Goal: Obtain resource: Obtain resource

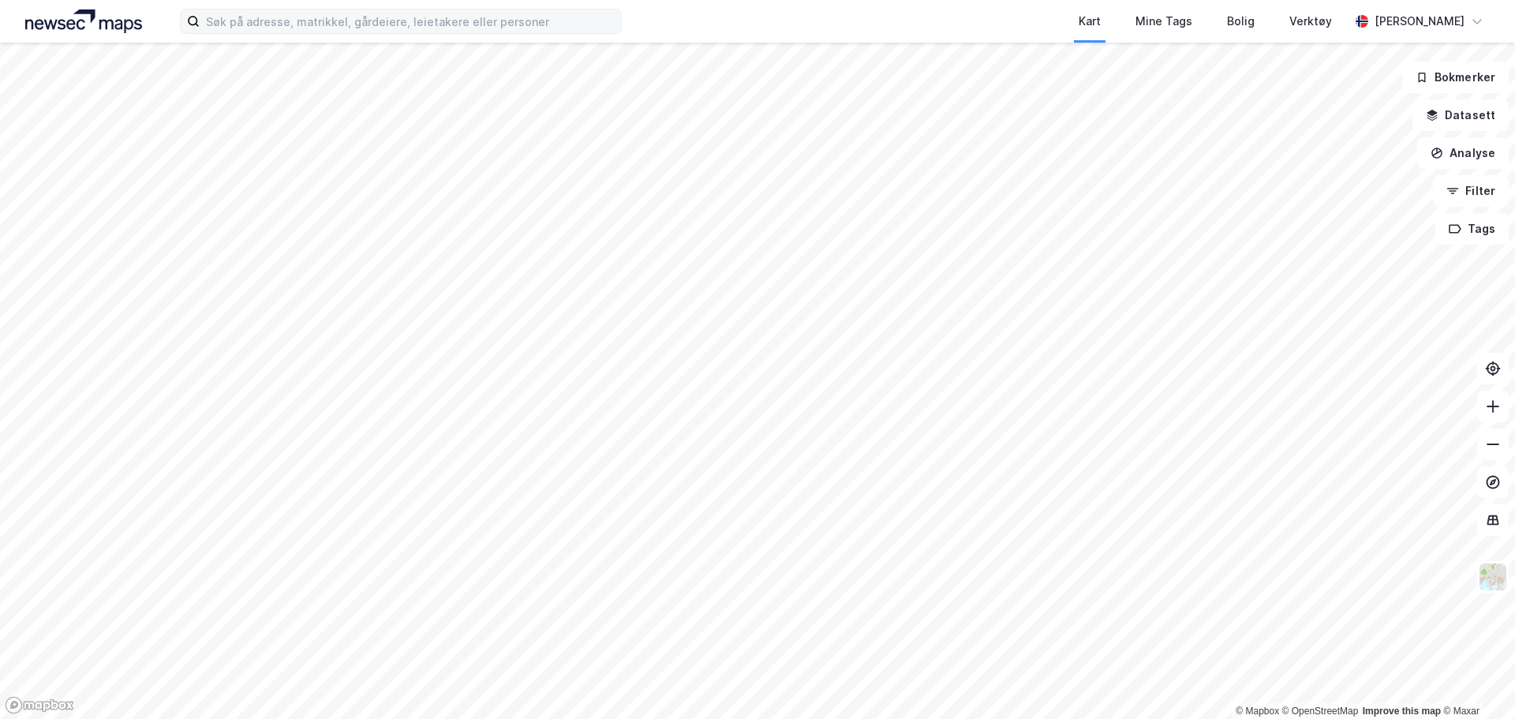
click at [285, 19] on div "Kart Mine Tags Bolig Verktøy [PERSON_NAME] © Mapbox © OpenStreetMap Improve thi…" at bounding box center [757, 359] width 1515 height 719
click at [695, 31] on div "Kart Mine Tags Bolig Verktøy [PERSON_NAME] © Mapbox © OpenStreetMap Improve thi…" at bounding box center [757, 359] width 1515 height 719
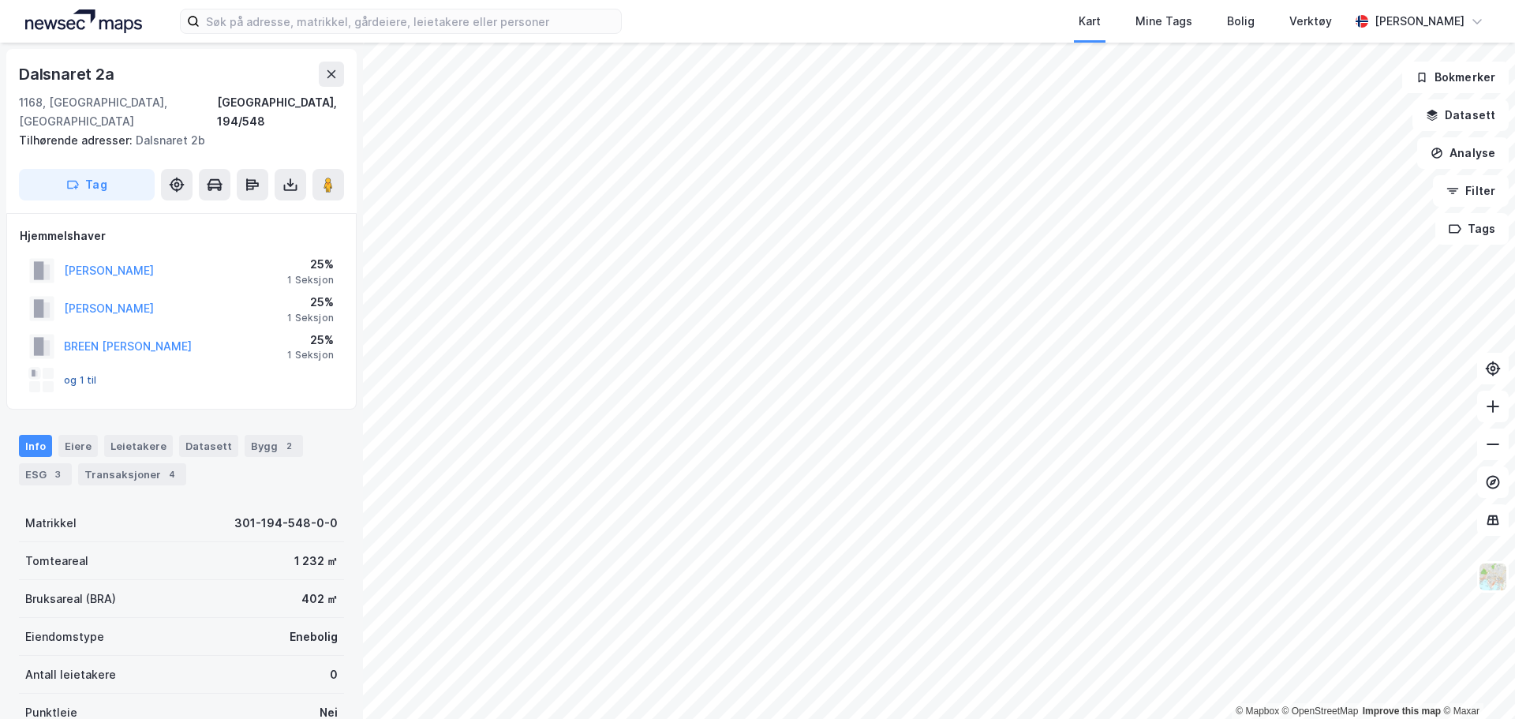
click at [0, 0] on button "og 1 til" at bounding box center [0, 0] width 0 height 0
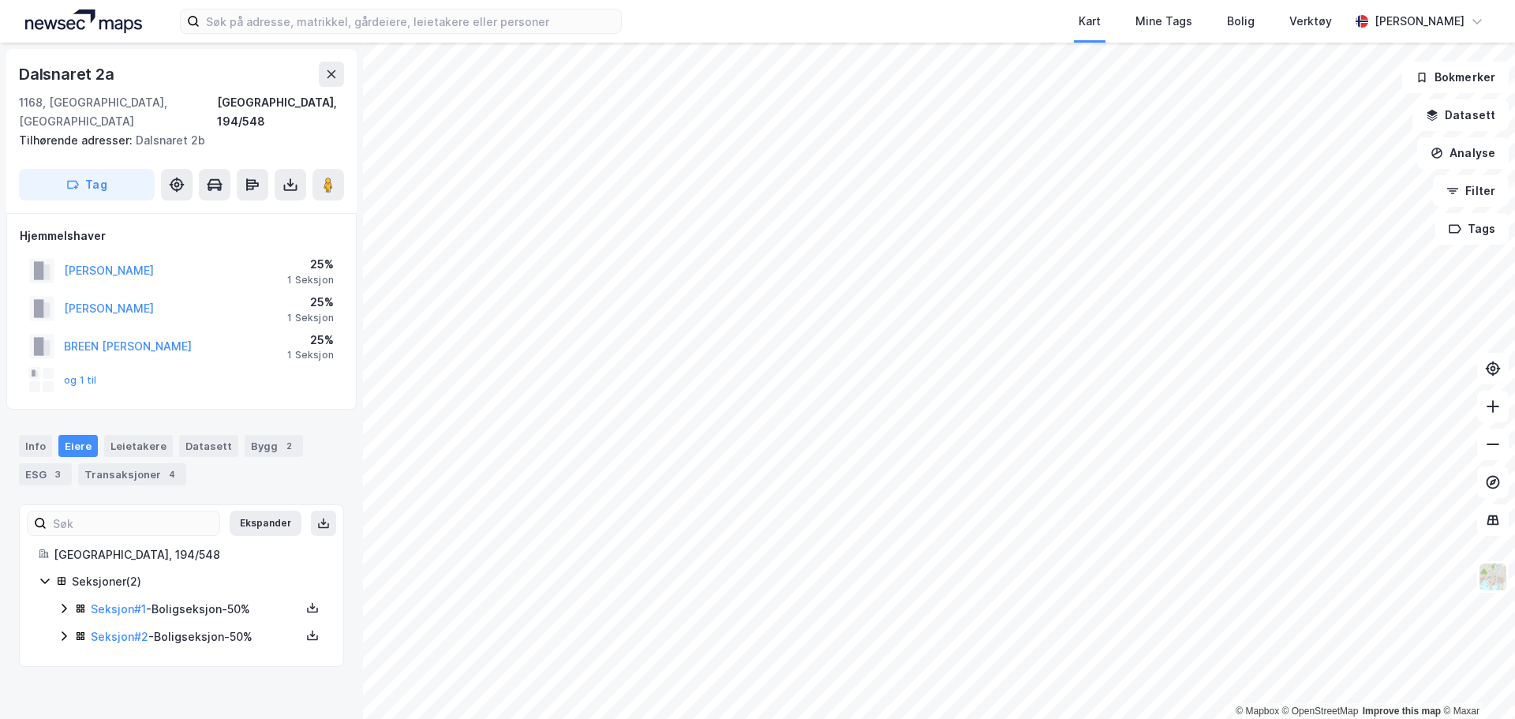
click at [63, 604] on icon at bounding box center [64, 608] width 5 height 9
click at [306, 601] on icon at bounding box center [312, 607] width 13 height 13
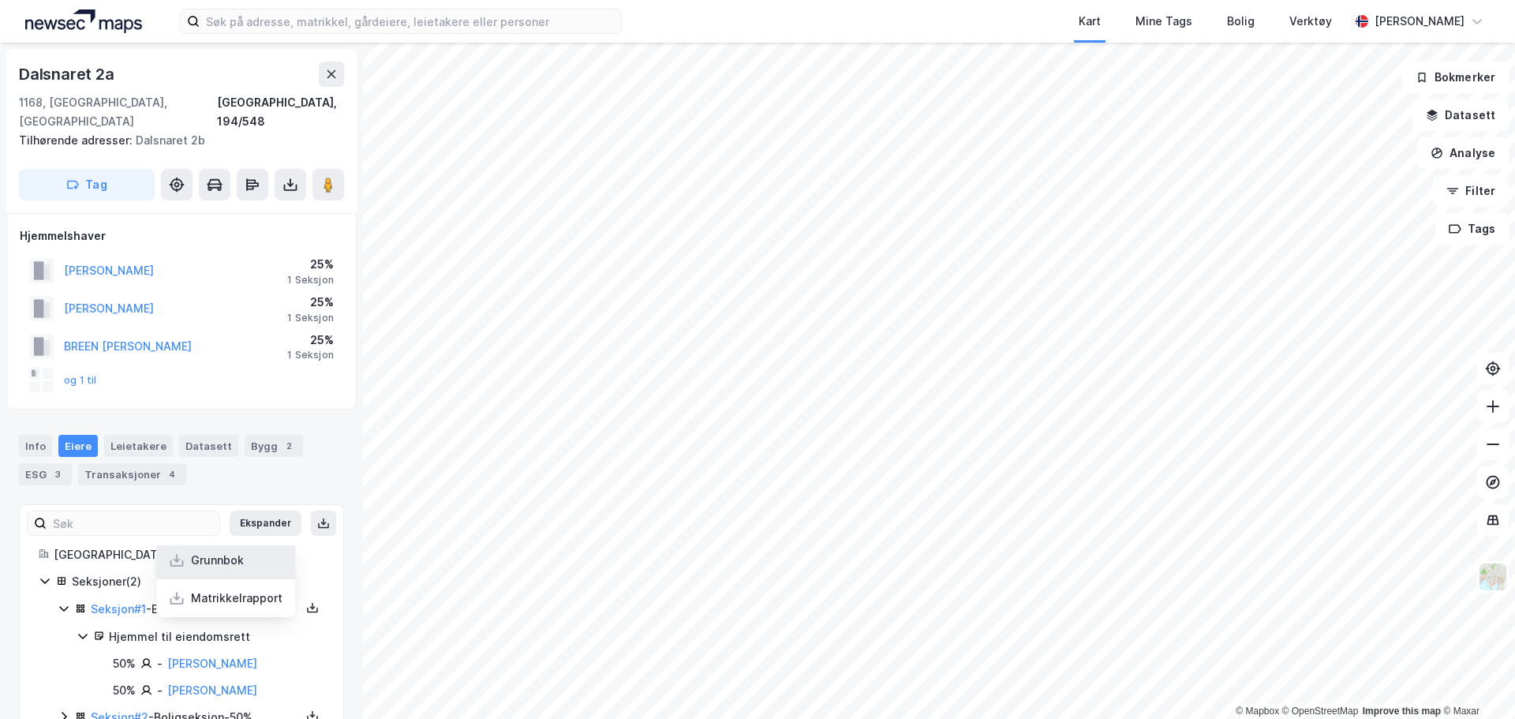
click at [233, 551] on div "Grunnbok" at bounding box center [217, 560] width 53 height 19
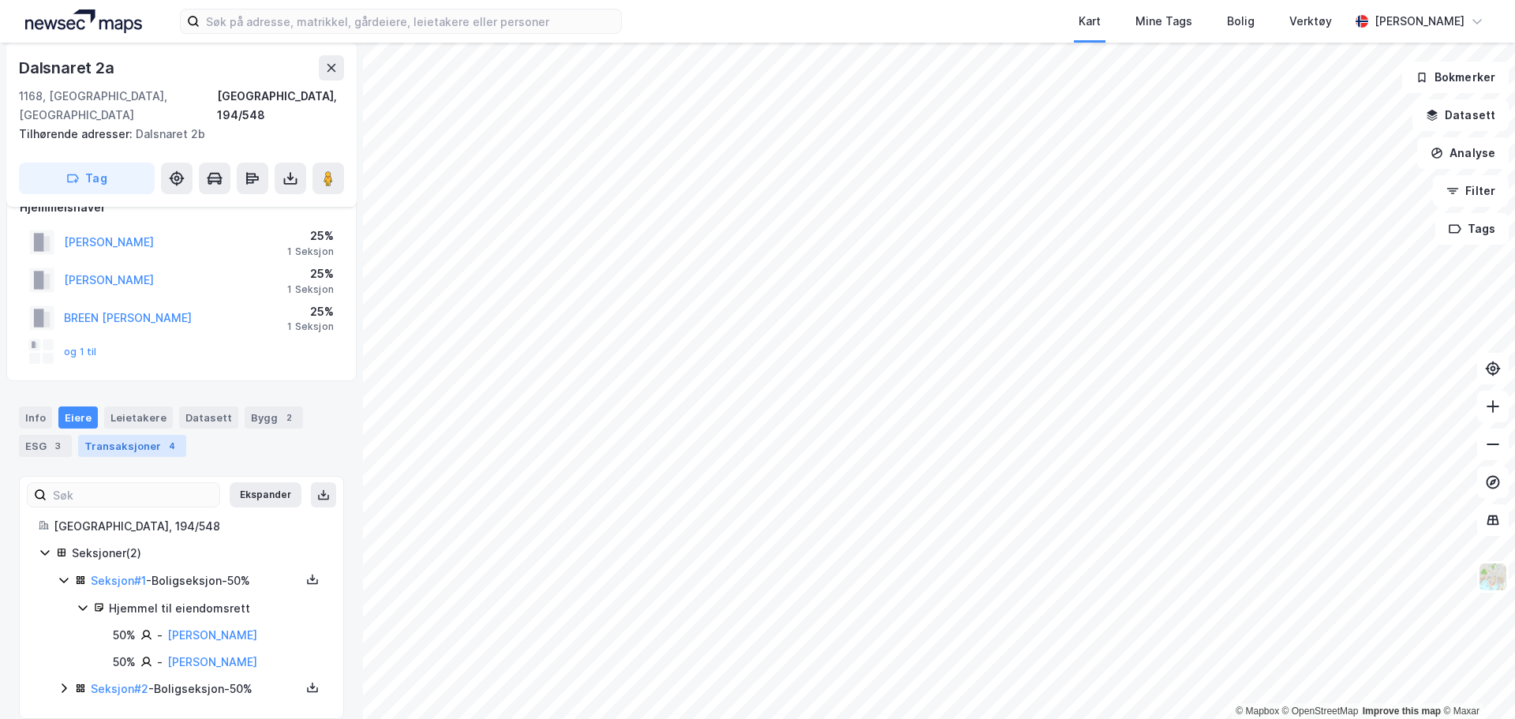
click at [110, 435] on div "Transaksjoner 4" at bounding box center [132, 446] width 108 height 22
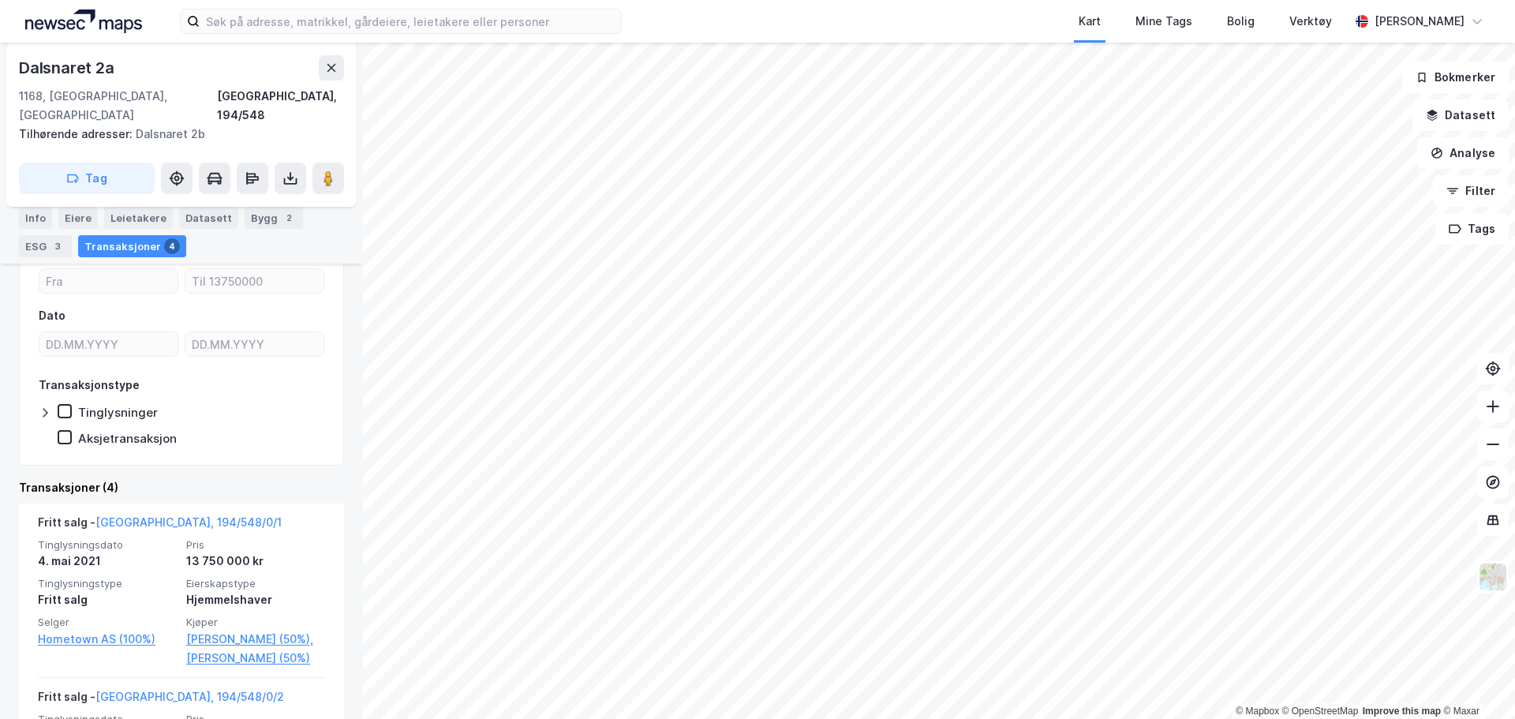
scroll to position [275, 0]
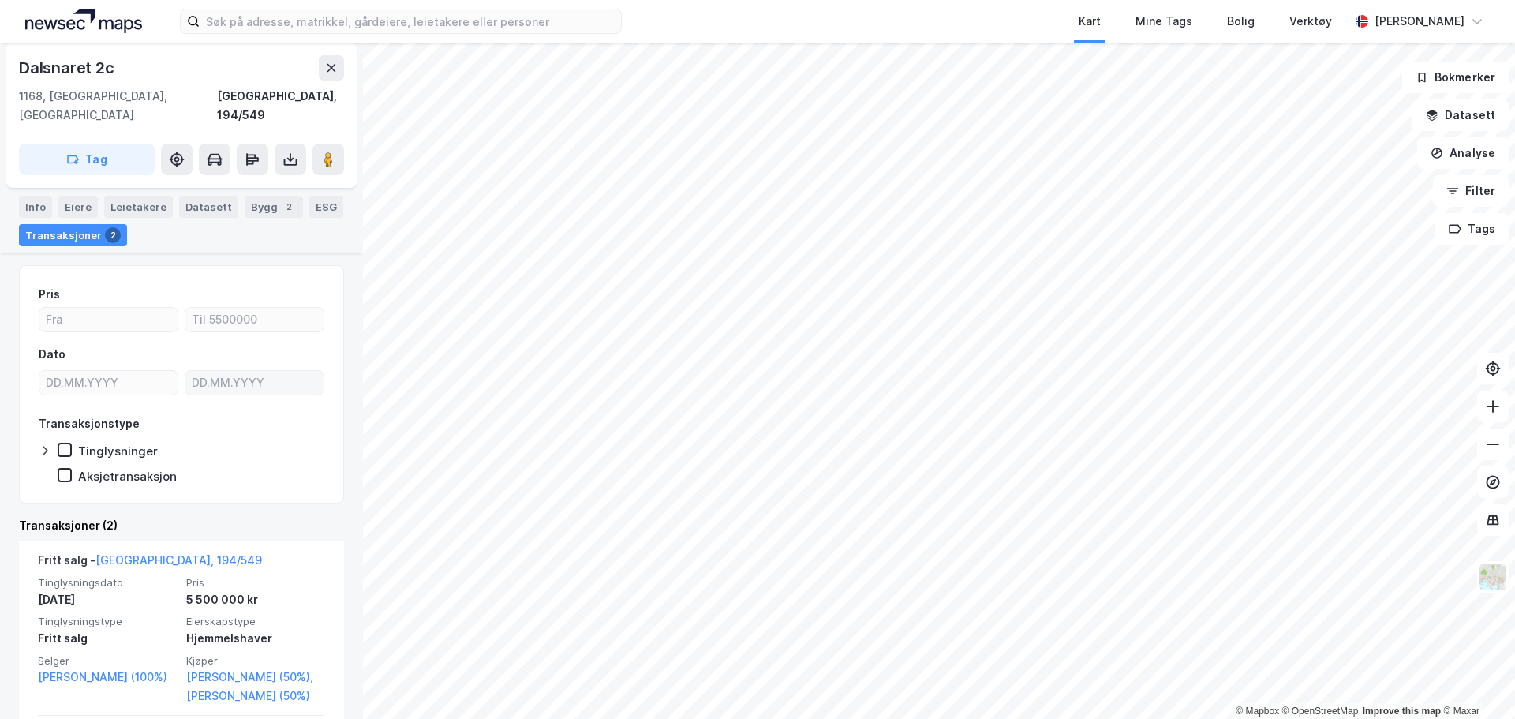
scroll to position [311, 0]
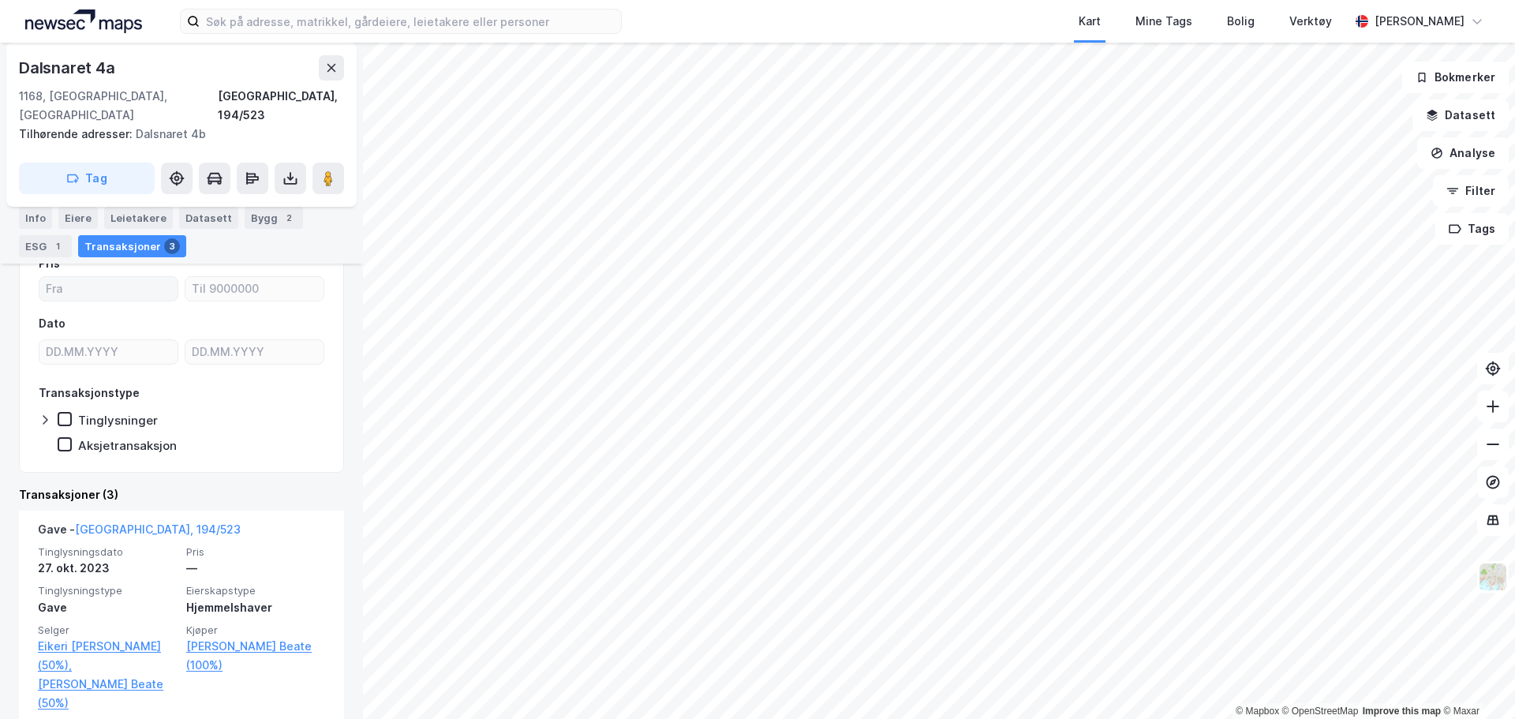
scroll to position [453, 0]
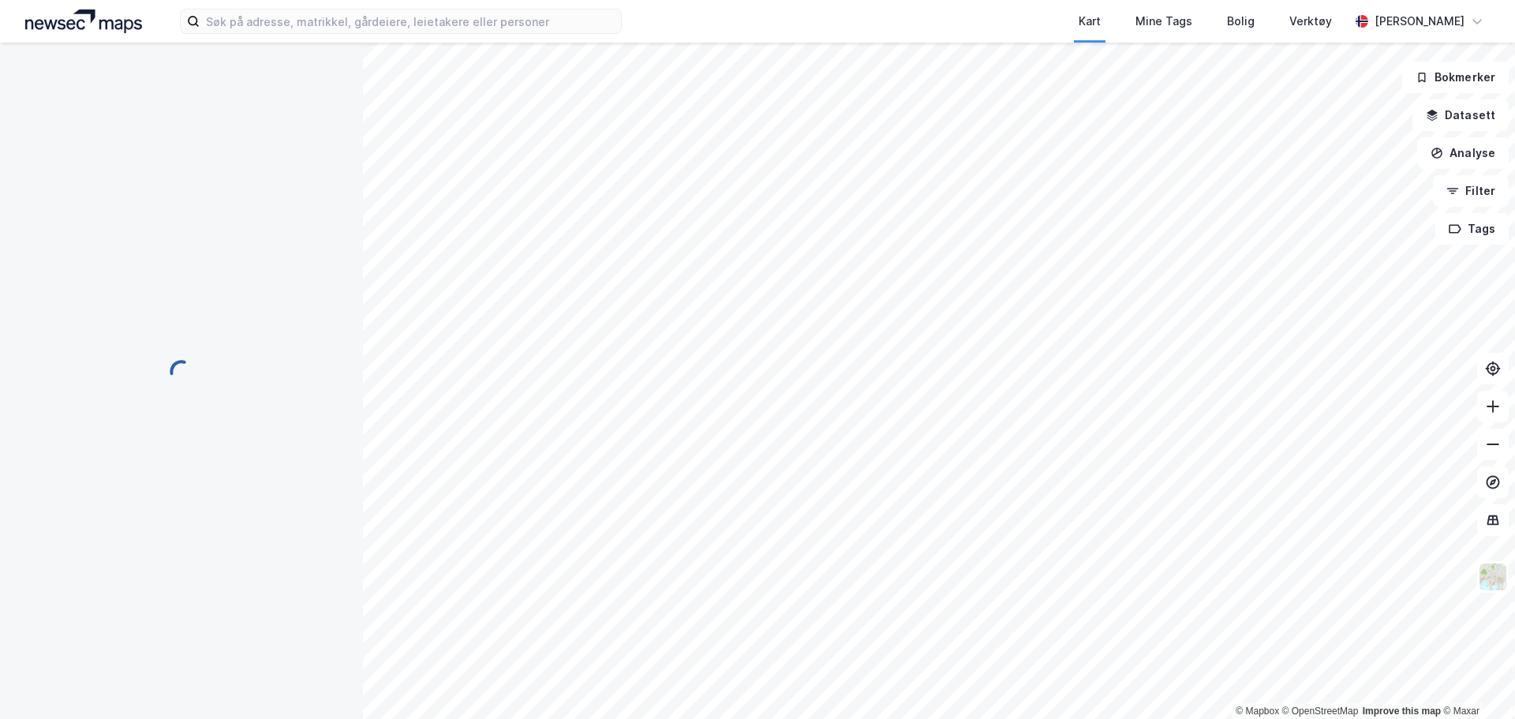
scroll to position [81, 0]
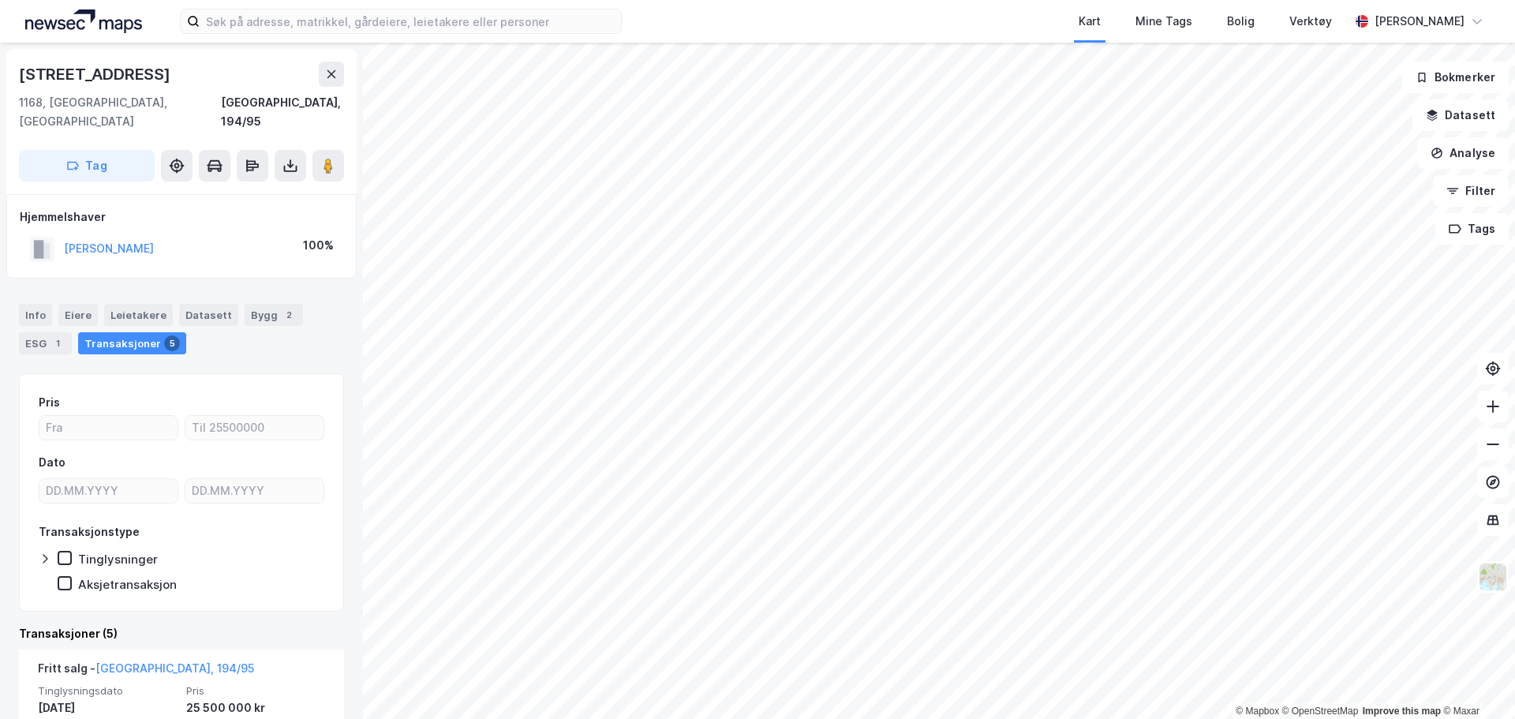
scroll to position [237, 0]
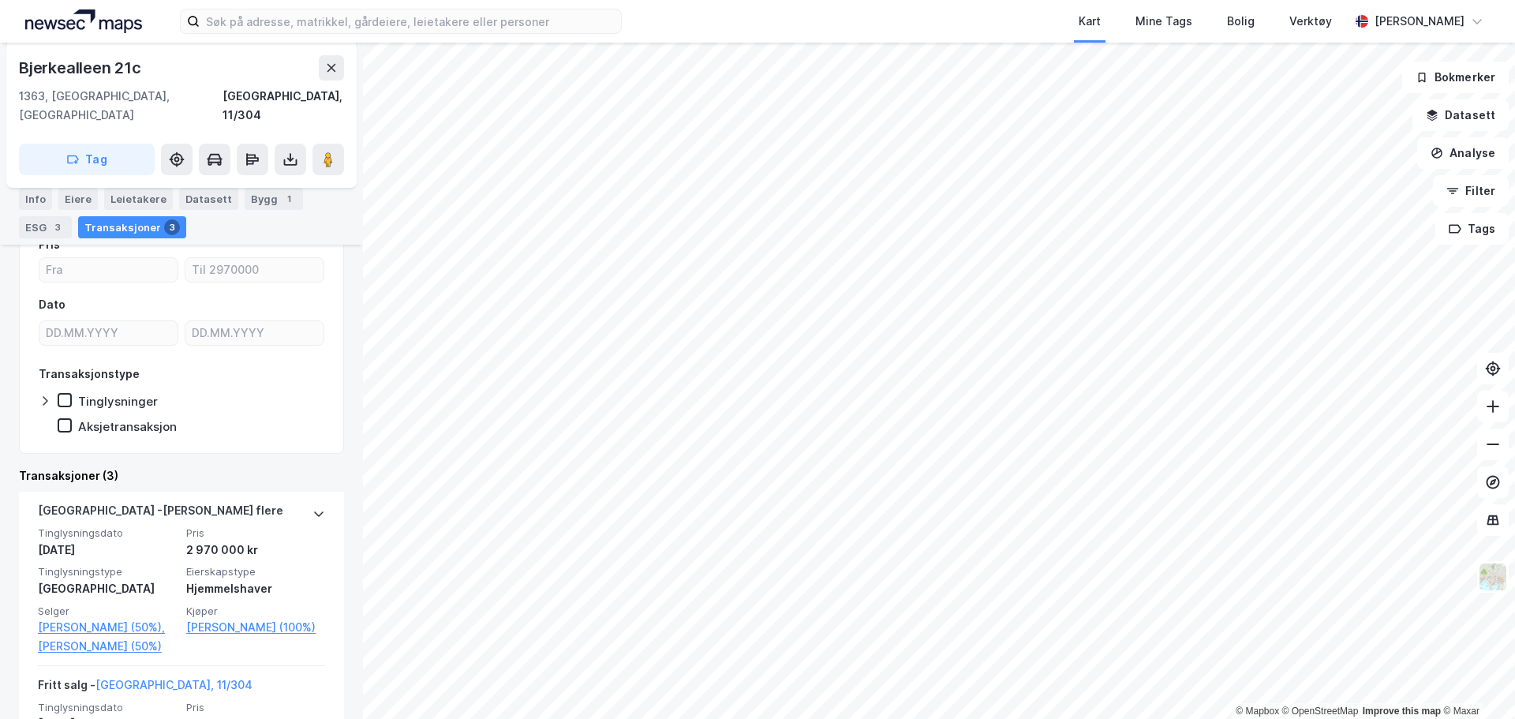
scroll to position [237, 0]
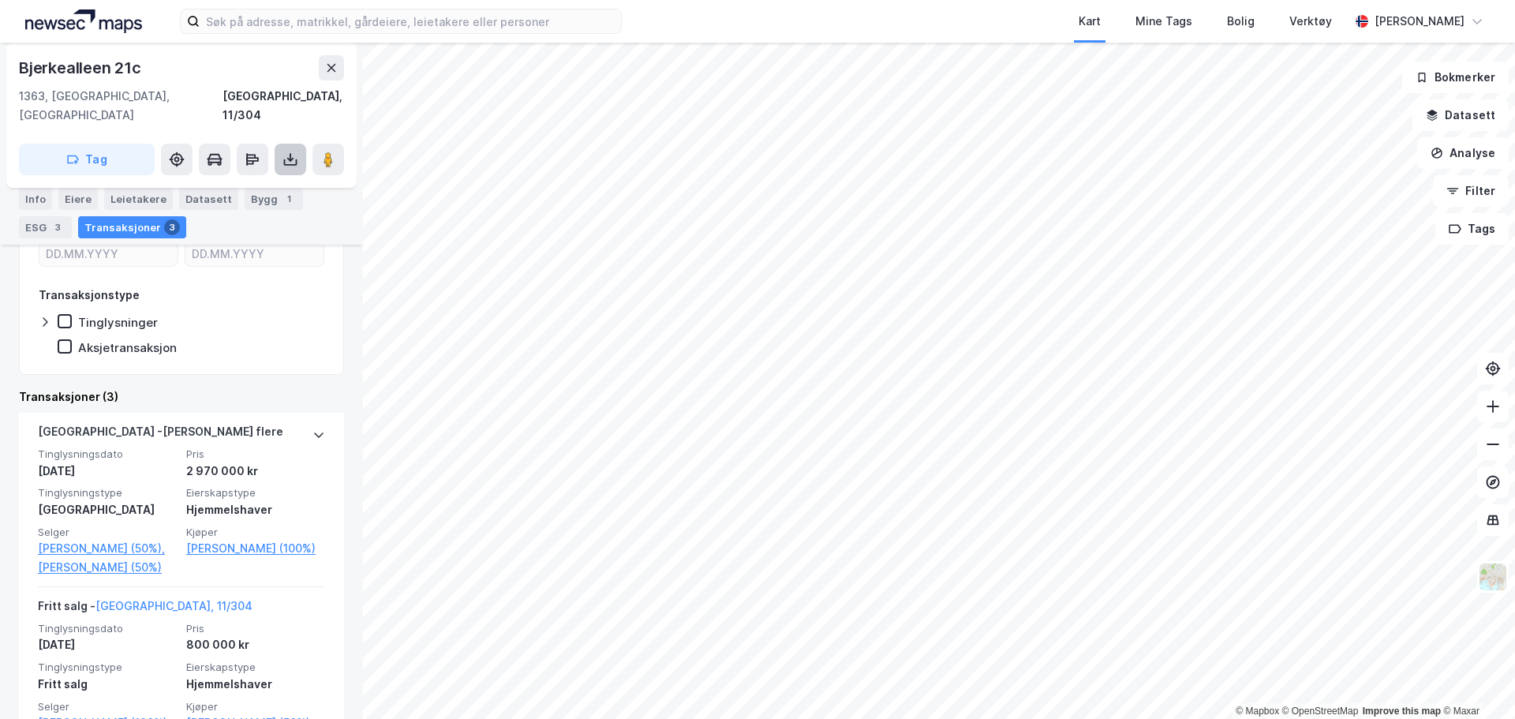
click at [282, 144] on button at bounding box center [291, 160] width 32 height 32
drag, startPoint x: 256, startPoint y: 184, endPoint x: 258, endPoint y: 176, distance: 8.2
click at [258, 178] on div "Last ned grunnbok Last ned matrikkelrapport" at bounding box center [222, 203] width 168 height 51
click at [256, 185] on div "Last ned grunnbok" at bounding box center [213, 191] width 92 height 13
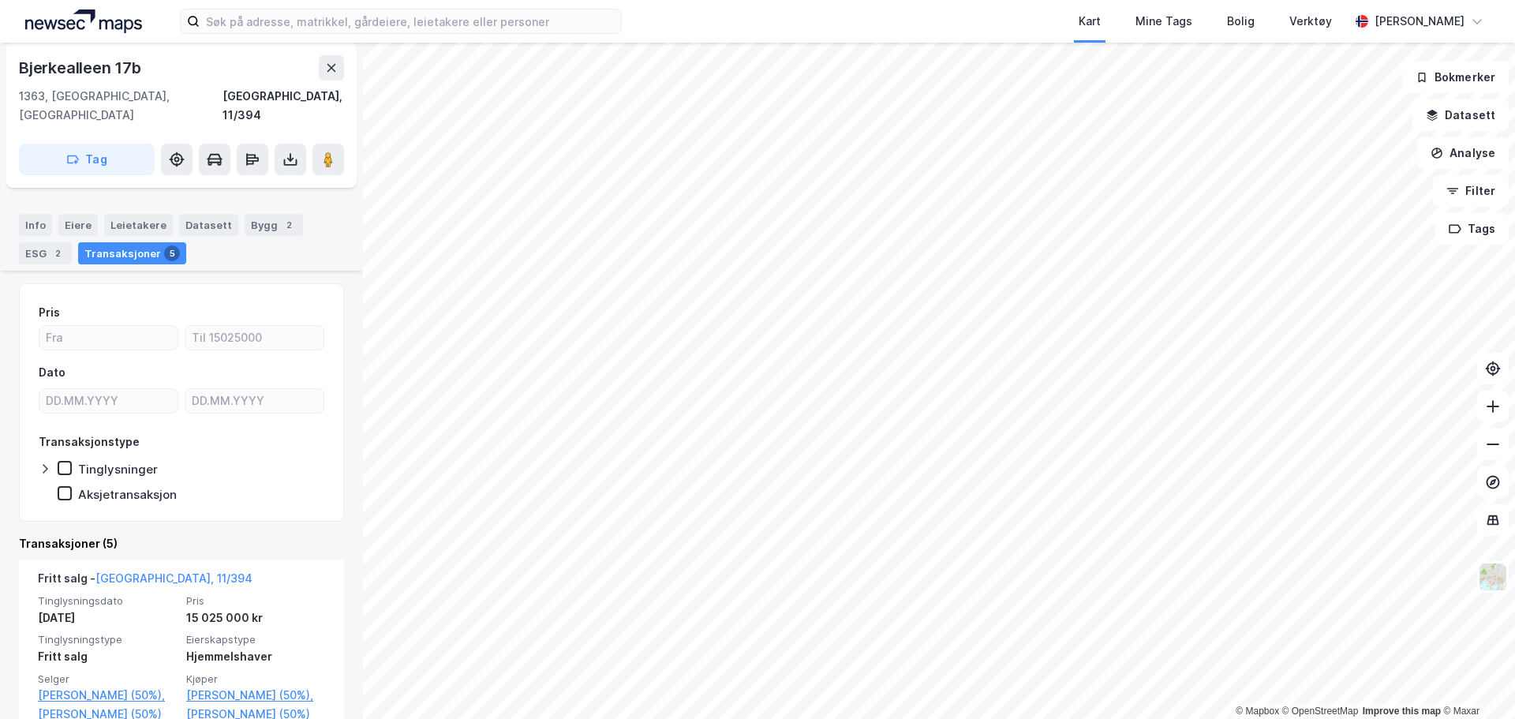
scroll to position [158, 0]
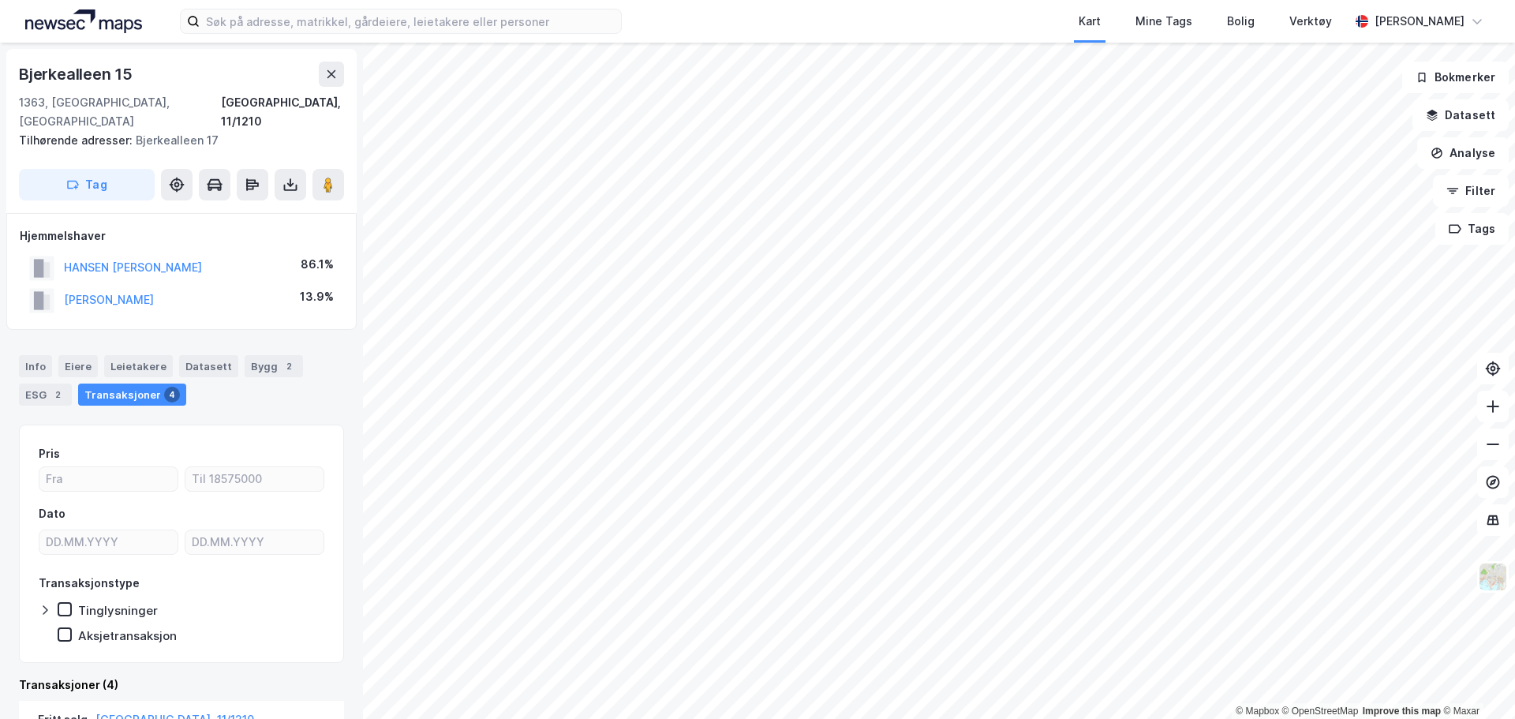
scroll to position [237, 0]
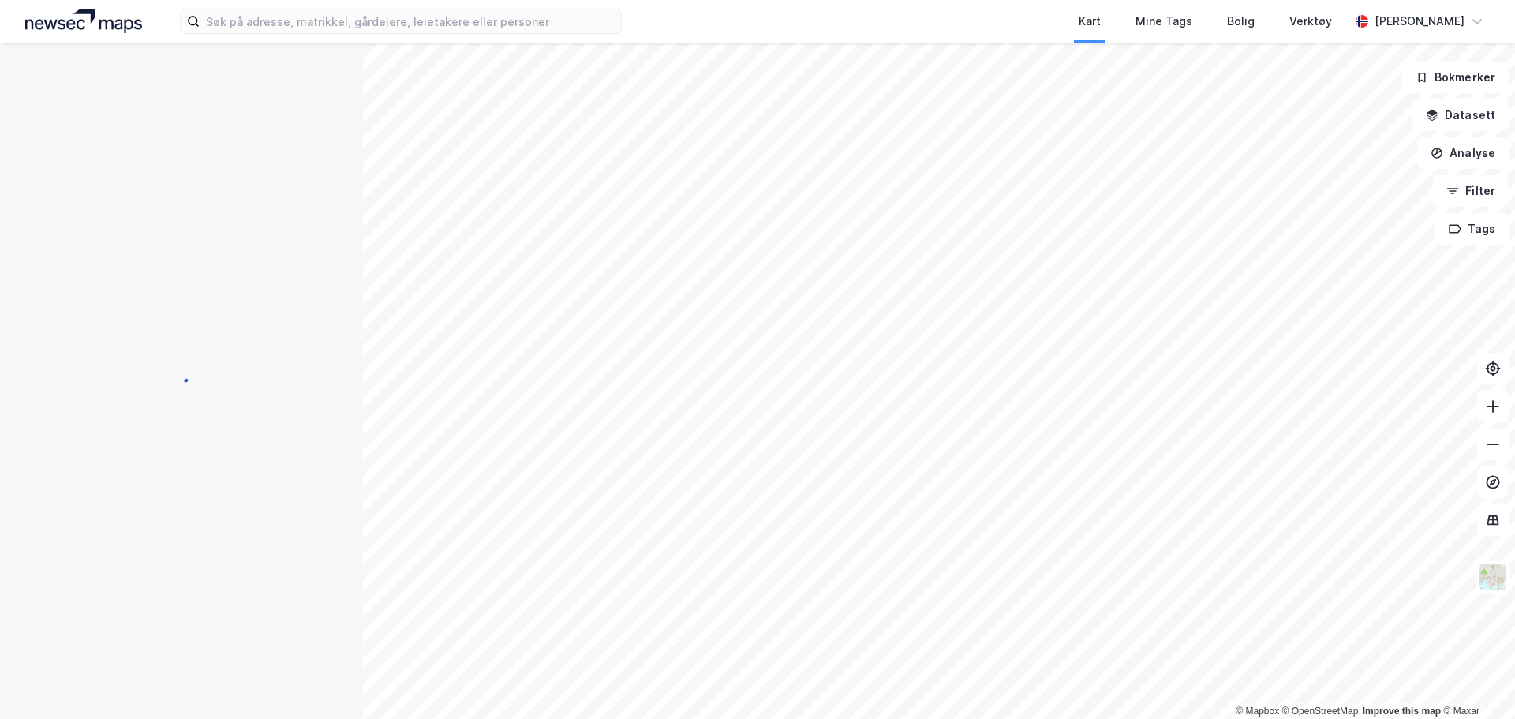
scroll to position [40, 0]
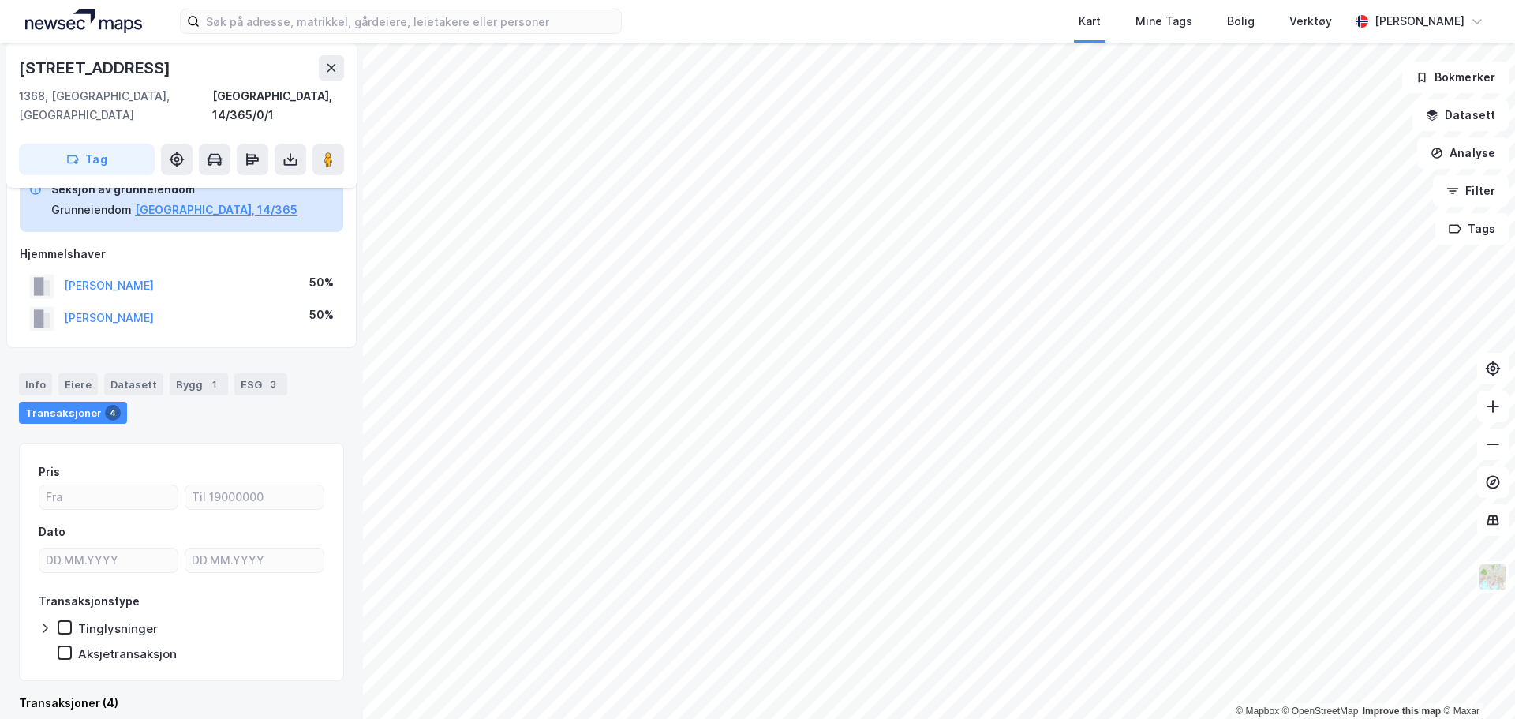
scroll to position [40, 0]
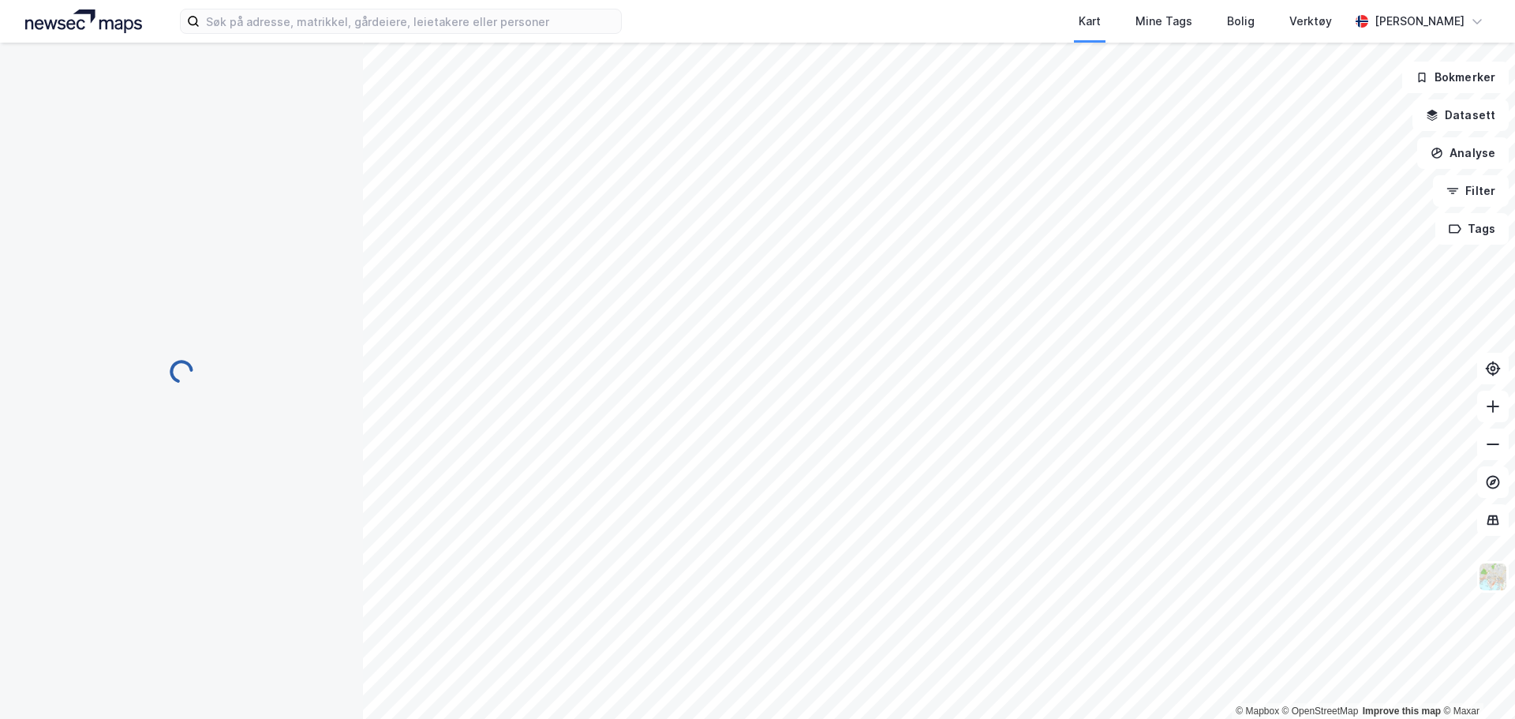
scroll to position [40, 0]
